Goal: Information Seeking & Learning: Learn about a topic

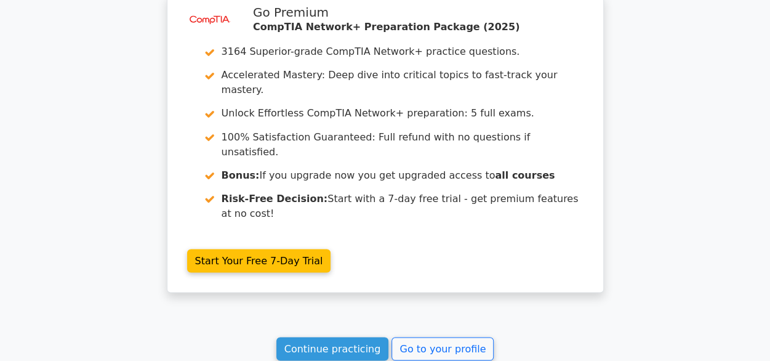
scroll to position [1097, 0]
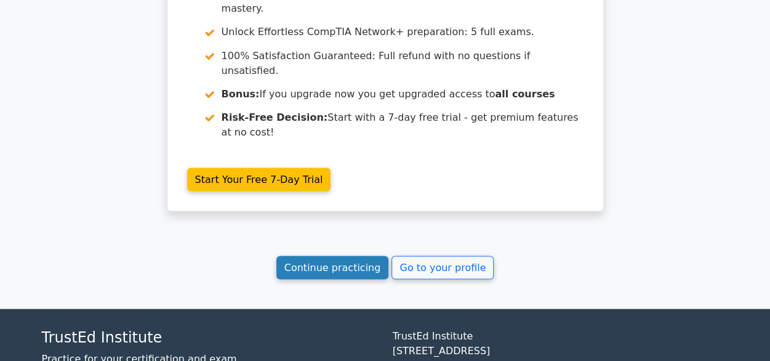
click at [323, 255] on link "Continue practicing" at bounding box center [332, 266] width 113 height 23
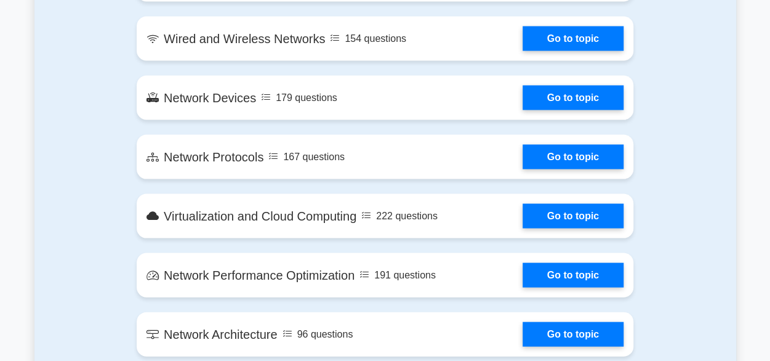
scroll to position [1170, 0]
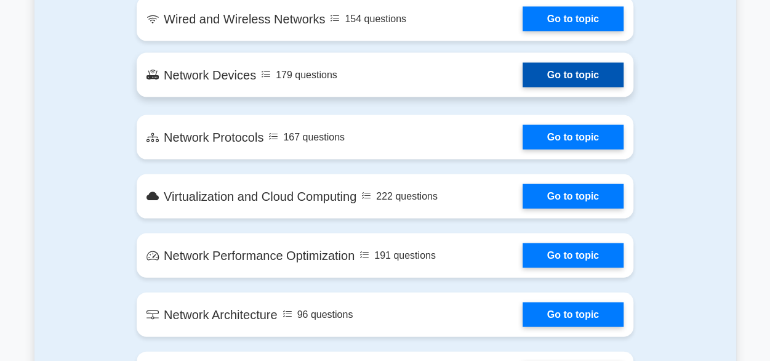
click at [523, 68] on link "Go to topic" at bounding box center [573, 75] width 101 height 25
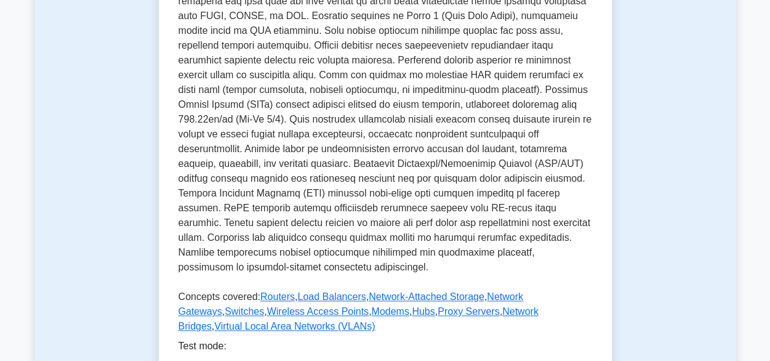
scroll to position [492, 0]
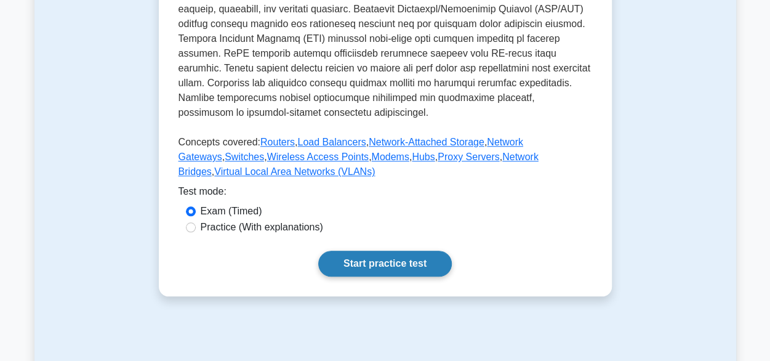
click at [391, 251] on link "Start practice test" at bounding box center [385, 264] width 134 height 26
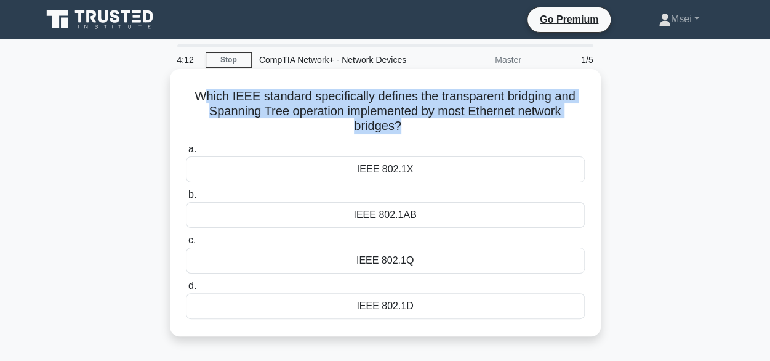
drag, startPoint x: 401, startPoint y: 129, endPoint x: 207, endPoint y: 104, distance: 195.5
click at [207, 104] on h5 "Which IEEE standard specifically defines the transparent bridging and Spanning …" at bounding box center [385, 112] width 401 height 46
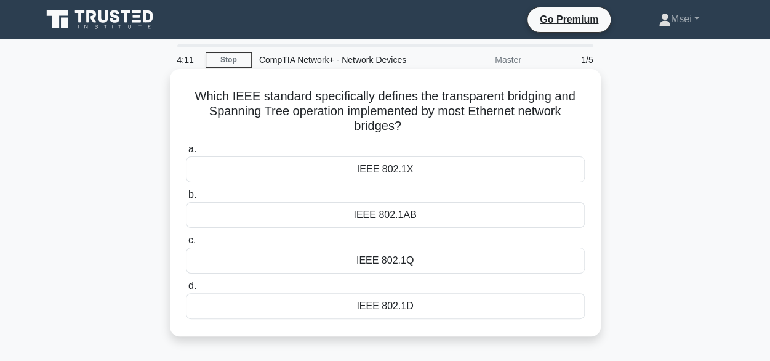
click at [462, 138] on div "Which IEEE standard specifically defines the transparent bridging and Spanning …" at bounding box center [385, 202] width 421 height 257
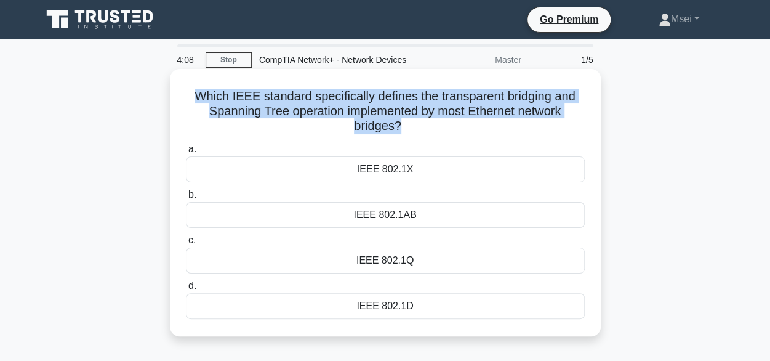
drag, startPoint x: 399, startPoint y: 126, endPoint x: 191, endPoint y: 95, distance: 210.3
click at [191, 95] on h5 "Which IEEE standard specifically defines the transparent bridging and Spanning …" at bounding box center [385, 112] width 401 height 46
copy h5 "Which IEEE standard specifically defines the transparent bridging and Spanning …"
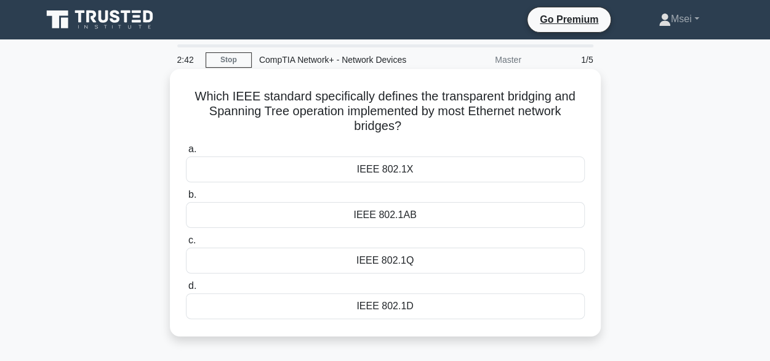
click at [438, 140] on div "a. IEEE 802.1X b. IEEE 802.1AB c. d." at bounding box center [386, 230] width 414 height 182
click at [398, 307] on div "IEEE 802.1D" at bounding box center [385, 306] width 399 height 26
click at [186, 290] on input "d. IEEE 802.1D" at bounding box center [186, 286] width 0 height 8
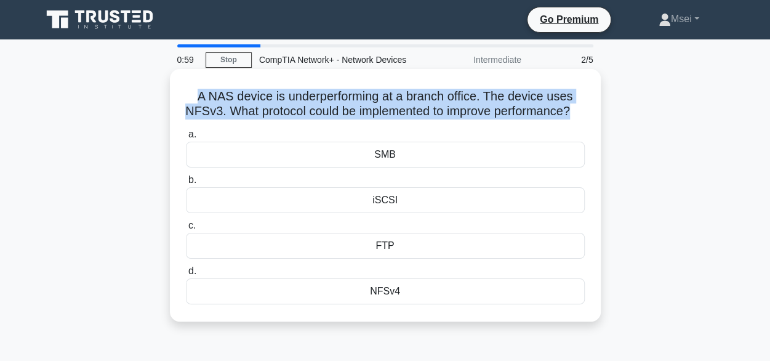
drag, startPoint x: 191, startPoint y: 97, endPoint x: 591, endPoint y: 116, distance: 400.5
click at [591, 116] on div "A NAS device is underperforming at a branch office. The device uses NFSv3. What…" at bounding box center [385, 195] width 421 height 243
copy h5 "A NAS device is underperforming at a branch office. The device uses NFSv3. What…"
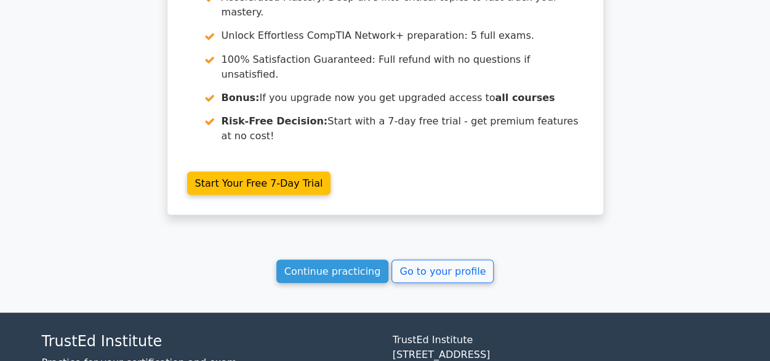
scroll to position [1097, 0]
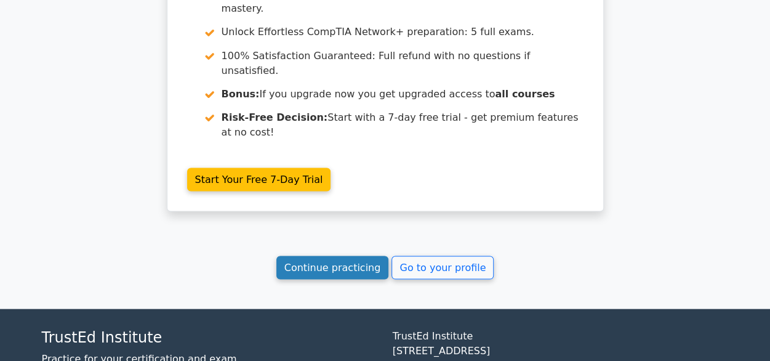
click at [366, 255] on link "Continue practicing" at bounding box center [332, 266] width 113 height 23
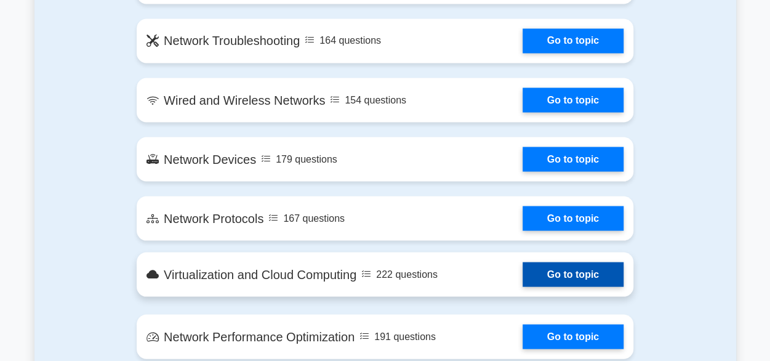
scroll to position [1108, 0]
